Goal: Transaction & Acquisition: Purchase product/service

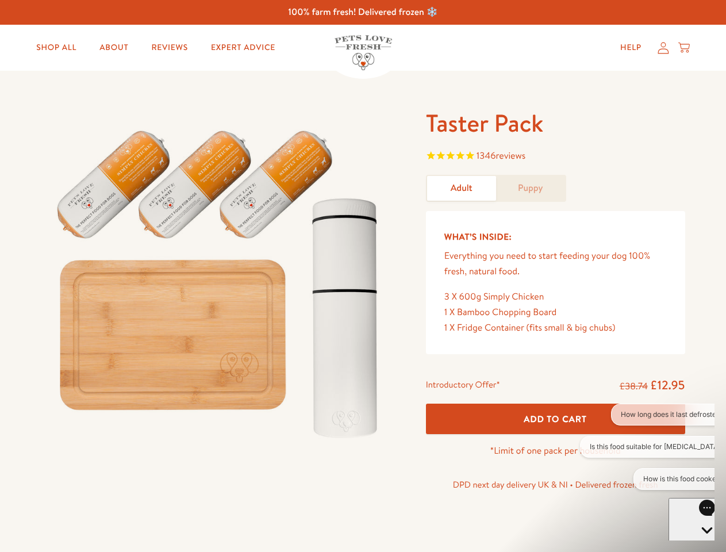
click at [363, 276] on img at bounding box center [219, 278] width 357 height 342
click at [555, 157] on span "1346 reviews" at bounding box center [555, 156] width 259 height 17
click at [555, 418] on span "Add To Cart" at bounding box center [554, 419] width 63 height 12
click at [647, 414] on button "How long does it last defrosted?" at bounding box center [672, 414] width 122 height 22
